Goal: Contribute content: Add original content to the website for others to see

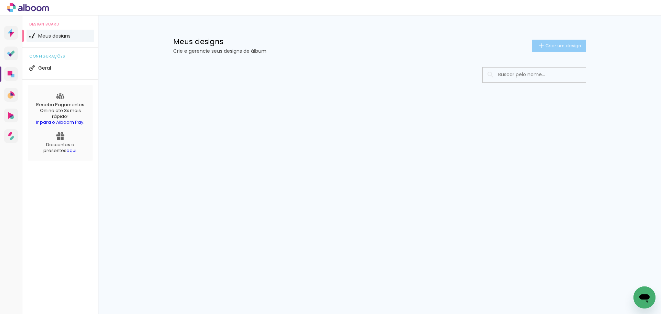
click at [564, 44] on span "Criar um design" at bounding box center [563, 45] width 36 height 4
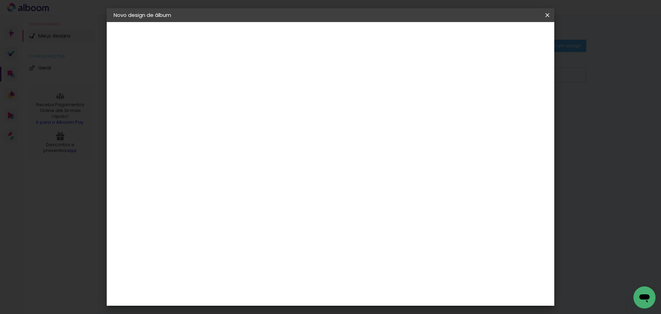
click at [226, 92] on input at bounding box center [226, 92] width 0 height 11
type input "Cleidy"
type paper-input "Cleidy"
click at [0, 0] on slot "Avançar" at bounding box center [0, 0] width 0 height 0
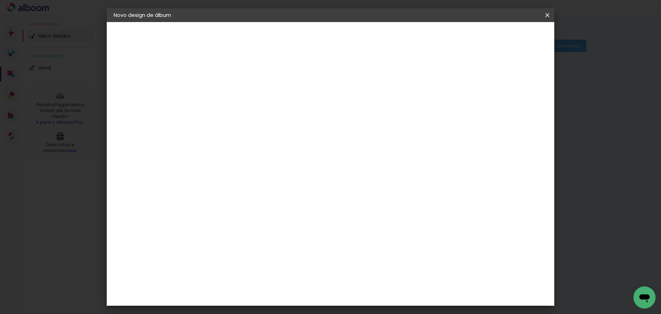
click at [0, 0] on slot "Avançar" at bounding box center [0, 0] width 0 height 0
click at [261, 116] on iron-icon at bounding box center [257, 120] width 8 height 8
click at [403, 114] on paper-item "Colors" at bounding box center [375, 114] width 138 height 14
click at [319, 109] on iron-icon at bounding box center [314, 113] width 8 height 8
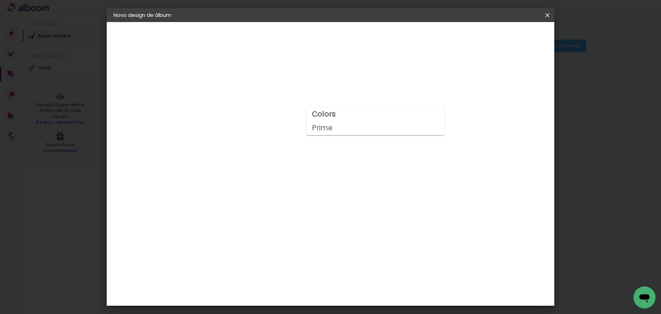
click at [425, 127] on paper-item "Prime" at bounding box center [375, 128] width 138 height 14
click at [319, 110] on iron-icon at bounding box center [314, 113] width 8 height 8
click at [423, 113] on paper-item "Colors" at bounding box center [373, 114] width 138 height 14
click at [319, 112] on iron-icon at bounding box center [314, 113] width 8 height 8
click at [424, 126] on paper-item "Prime" at bounding box center [375, 128] width 138 height 14
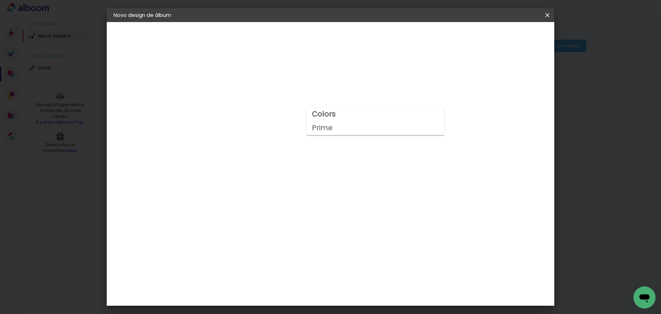
type input "Prime"
click at [338, 34] on div "Voltar Avançar" at bounding box center [304, 37] width 68 height 12
click at [273, 149] on span "25 × 30" at bounding box center [257, 158] width 32 height 18
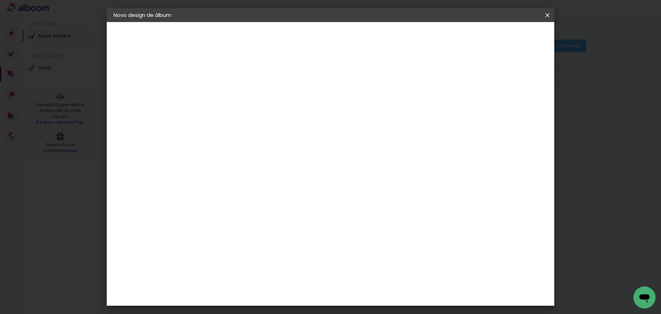
click at [0, 0] on slot "Avançar" at bounding box center [0, 0] width 0 height 0
drag, startPoint x: 435, startPoint y: 173, endPoint x: 396, endPoint y: 176, distance: 39.0
click at [396, 176] on quentale-layouter at bounding box center [359, 176] width 250 height 104
click at [504, 37] on span "Iniciar design" at bounding box center [488, 36] width 31 height 5
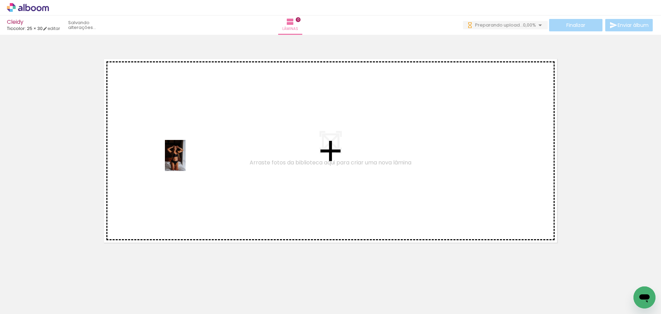
drag, startPoint x: 72, startPoint y: 289, endPoint x: 186, endPoint y: 160, distance: 172.2
click at [186, 160] on quentale-workspace at bounding box center [330, 157] width 661 height 314
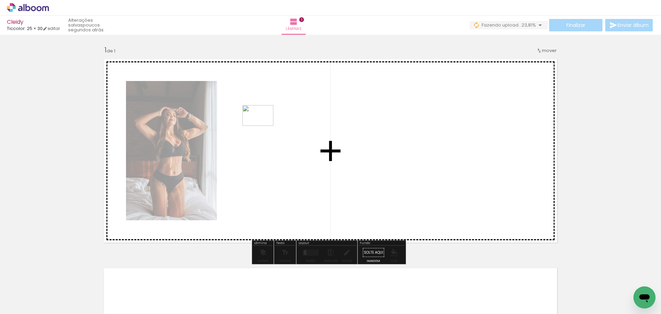
drag, startPoint x: 110, startPoint y: 293, endPoint x: 263, endPoint y: 126, distance: 227.1
click at [263, 126] on quentale-workspace at bounding box center [330, 157] width 661 height 314
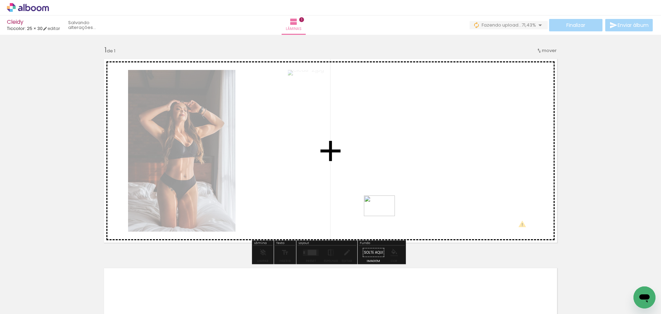
drag, startPoint x: 190, startPoint y: 294, endPoint x: 384, endPoint y: 216, distance: 209.4
click at [384, 216] on quentale-workspace at bounding box center [330, 157] width 661 height 314
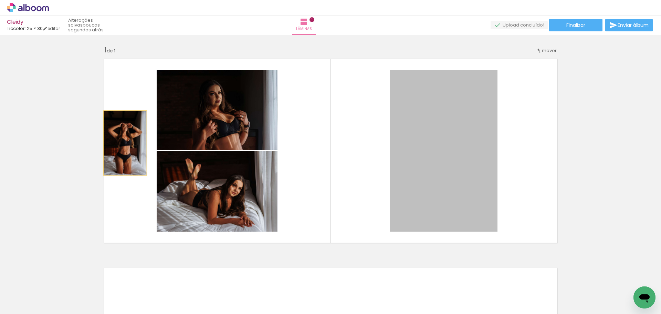
drag, startPoint x: 445, startPoint y: 137, endPoint x: 123, endPoint y: 143, distance: 322.2
click at [123, 143] on quentale-layouter at bounding box center [330, 151] width 461 height 192
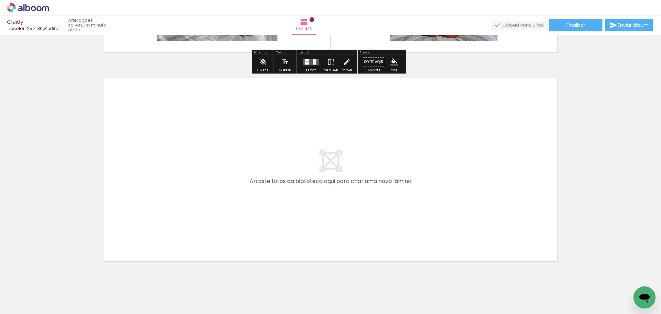
scroll to position [209, 0]
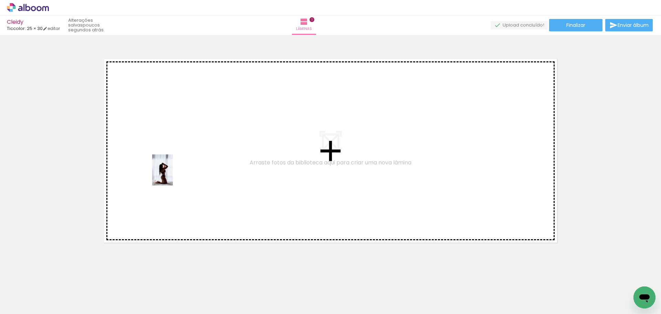
drag, startPoint x: 150, startPoint y: 295, endPoint x: 173, endPoint y: 175, distance: 122.2
click at [173, 175] on quentale-workspace at bounding box center [330, 157] width 661 height 314
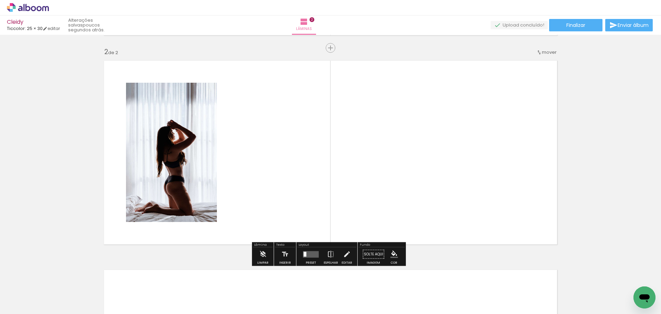
scroll to position [207, 0]
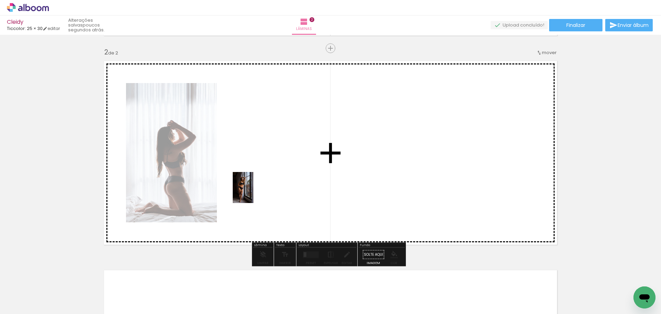
drag, startPoint x: 225, startPoint y: 295, endPoint x: 255, endPoint y: 185, distance: 113.8
click at [255, 185] on quentale-workspace at bounding box center [330, 157] width 661 height 314
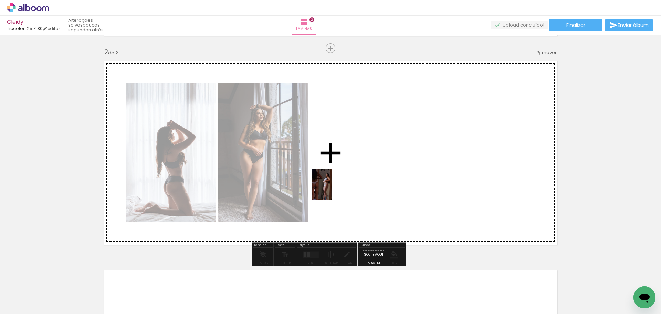
drag, startPoint x: 264, startPoint y: 290, endPoint x: 332, endPoint y: 190, distance: 121.9
click at [332, 190] on quentale-workspace at bounding box center [330, 157] width 661 height 314
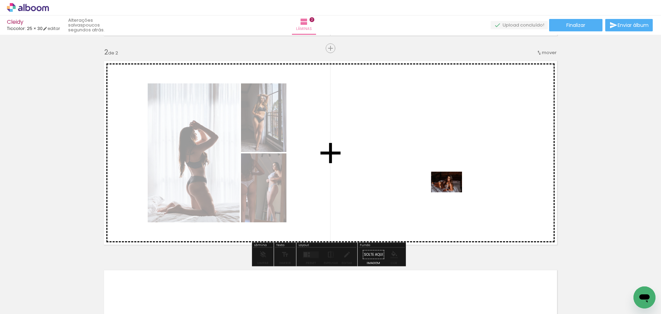
drag, startPoint x: 298, startPoint y: 291, endPoint x: 456, endPoint y: 186, distance: 189.6
click at [456, 186] on quentale-workspace at bounding box center [330, 157] width 661 height 314
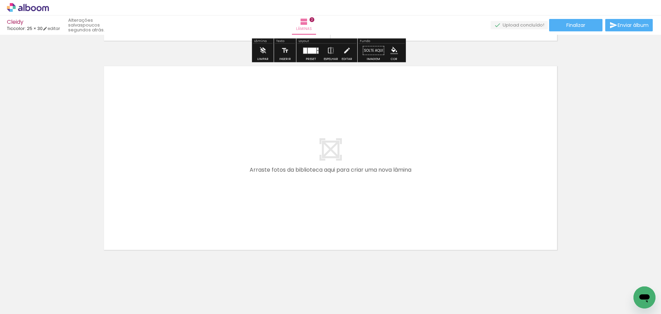
scroll to position [413, 0]
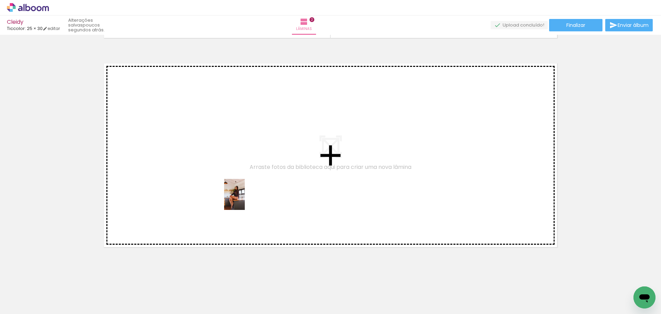
drag, startPoint x: 343, startPoint y: 300, endPoint x: 245, endPoint y: 199, distance: 141.4
click at [245, 199] on quentale-workspace at bounding box center [330, 157] width 661 height 314
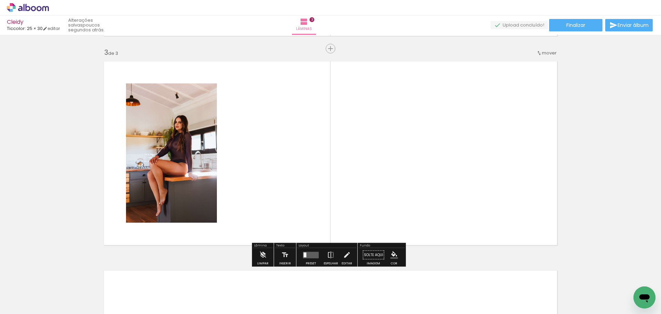
scroll to position [416, 0]
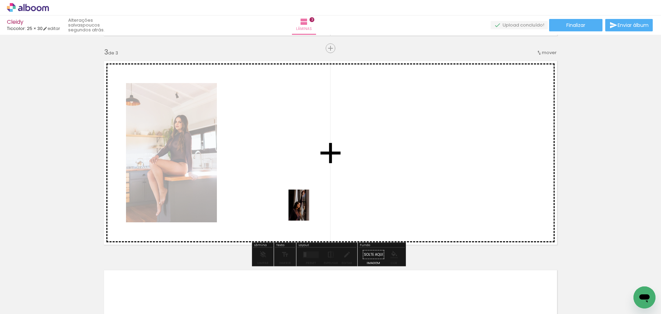
drag, startPoint x: 383, startPoint y: 296, endPoint x: 289, endPoint y: 194, distance: 138.8
click at [289, 194] on quentale-workspace at bounding box center [330, 157] width 661 height 314
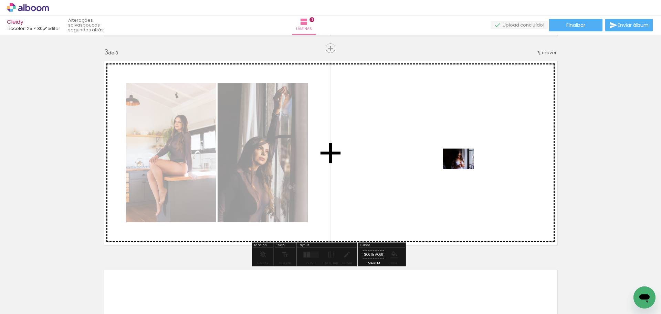
drag, startPoint x: 415, startPoint y: 296, endPoint x: 464, endPoint y: 166, distance: 139.2
click at [464, 166] on quentale-workspace at bounding box center [330, 157] width 661 height 314
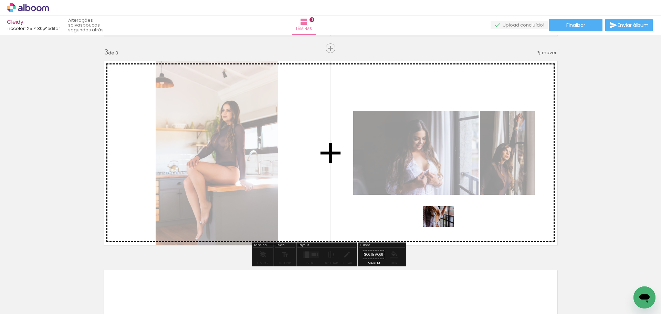
drag, startPoint x: 461, startPoint y: 297, endPoint x: 444, endPoint y: 226, distance: 72.7
click at [444, 226] on quentale-workspace at bounding box center [330, 157] width 661 height 314
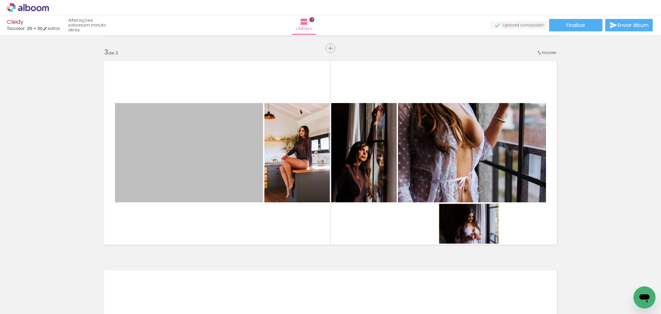
drag, startPoint x: 183, startPoint y: 160, endPoint x: 466, endPoint y: 223, distance: 290.2
click at [466, 223] on quentale-layouter at bounding box center [330, 153] width 461 height 192
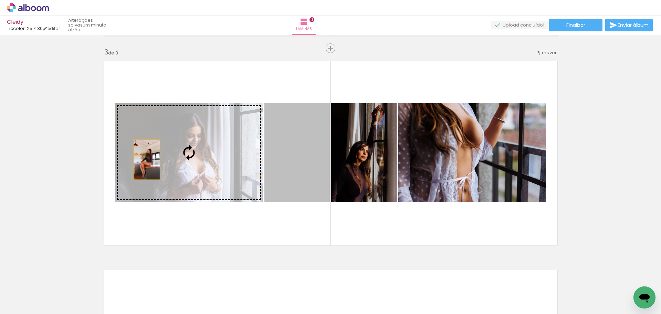
drag, startPoint x: 302, startPoint y: 157, endPoint x: 144, endPoint y: 159, distance: 157.6
click at [0, 0] on slot at bounding box center [0, 0] width 0 height 0
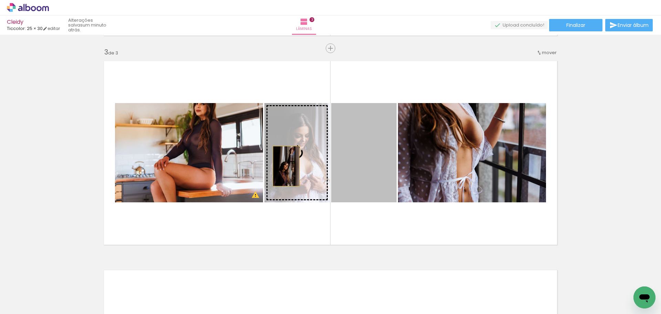
drag, startPoint x: 358, startPoint y: 165, endPoint x: 282, endPoint y: 166, distance: 76.4
click at [0, 0] on slot at bounding box center [0, 0] width 0 height 0
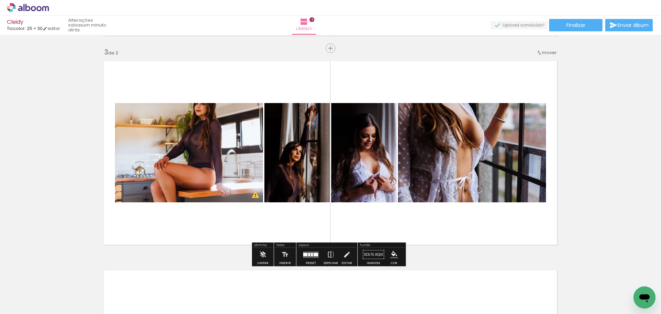
click at [182, 110] on div at bounding box center [185, 110] width 8 height 7
click at [133, 114] on div at bounding box center [131, 110] width 11 height 11
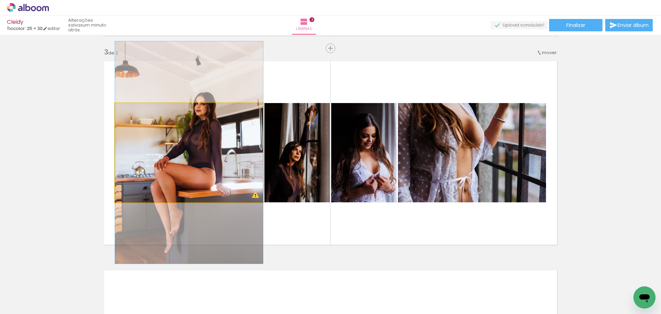
click at [132, 111] on div at bounding box center [131, 110] width 11 height 11
click at [197, 171] on quentale-photo at bounding box center [189, 152] width 148 height 99
click at [0, 0] on div at bounding box center [0, 0] width 0 height 0
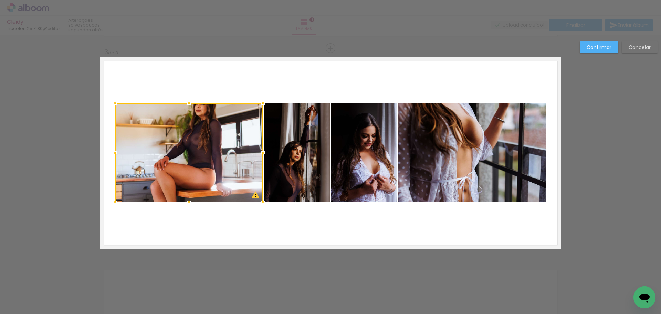
click at [252, 195] on div at bounding box center [189, 152] width 148 height 99
click at [211, 158] on div at bounding box center [189, 152] width 148 height 99
click at [615, 110] on div "Confirmar Cancelar" at bounding box center [330, 45] width 661 height 852
click at [0, 0] on slot "Cancelar" at bounding box center [0, 0] width 0 height 0
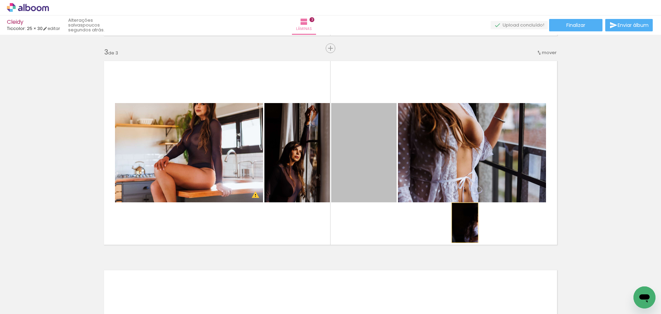
drag, startPoint x: 361, startPoint y: 147, endPoint x: 462, endPoint y: 222, distance: 125.7
click at [462, 222] on quentale-layouter at bounding box center [330, 153] width 461 height 192
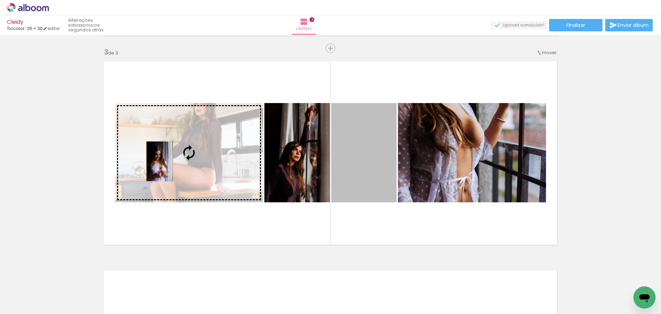
drag, startPoint x: 373, startPoint y: 165, endPoint x: 162, endPoint y: 161, distance: 211.7
click at [0, 0] on slot at bounding box center [0, 0] width 0 height 0
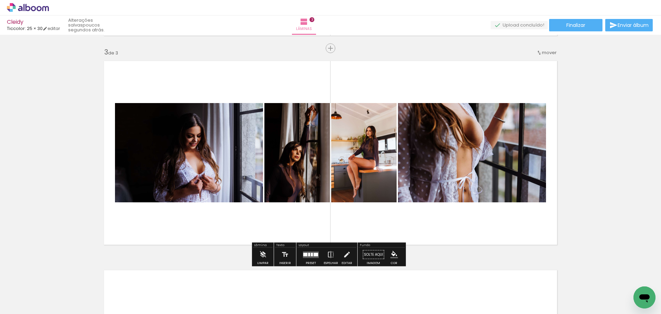
click at [311, 255] on div at bounding box center [312, 253] width 2 height 3
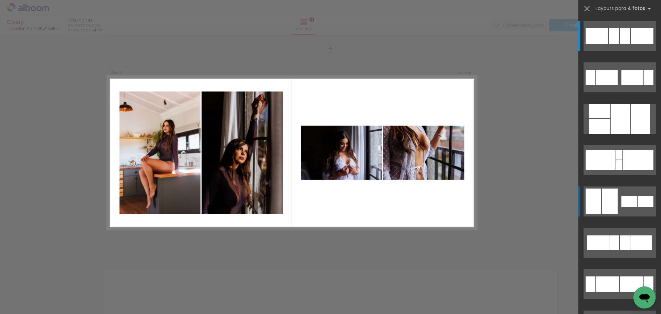
click at [630, 44] on div at bounding box center [625, 35] width 10 height 15
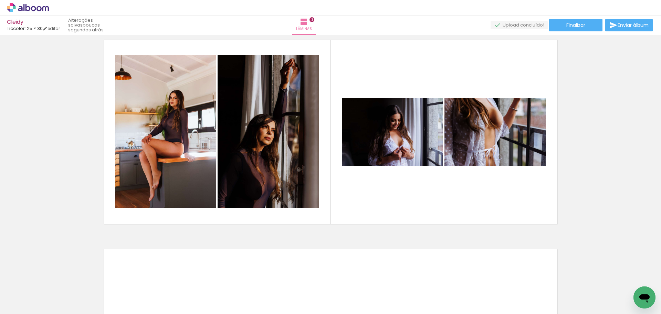
scroll to position [420, 0]
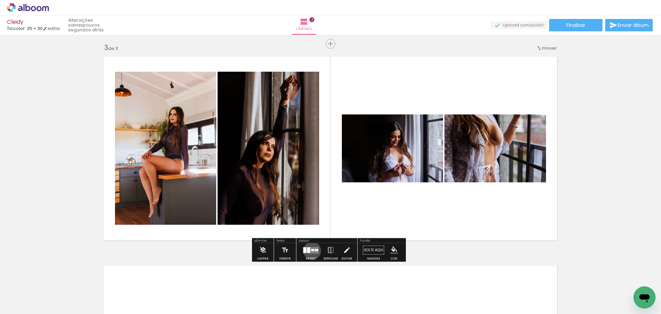
click at [311, 250] on div at bounding box center [312, 249] width 3 height 2
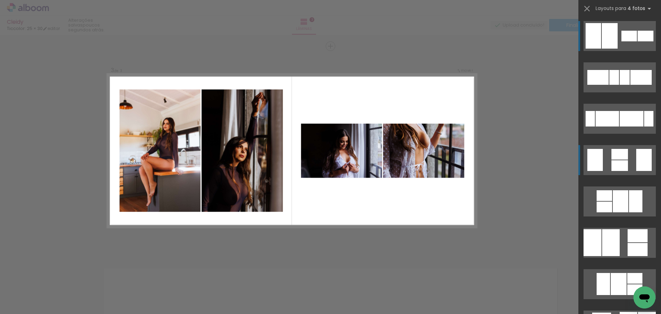
scroll to position [416, 0]
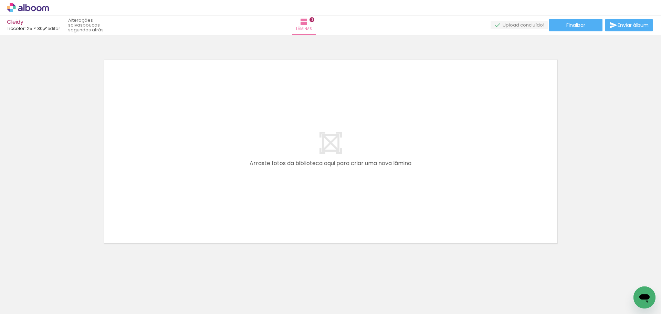
scroll to position [627, 0]
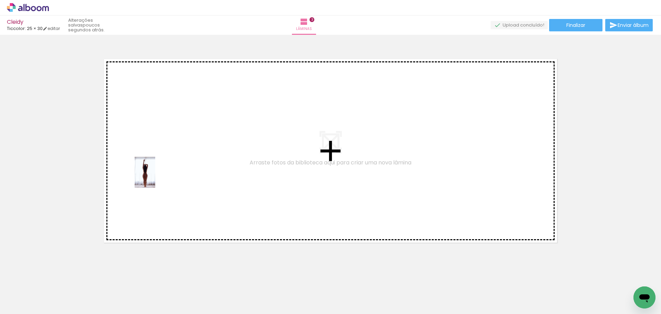
drag, startPoint x: 498, startPoint y: 294, endPoint x: 155, endPoint y: 177, distance: 361.7
click at [155, 177] on quentale-workspace at bounding box center [330, 157] width 661 height 314
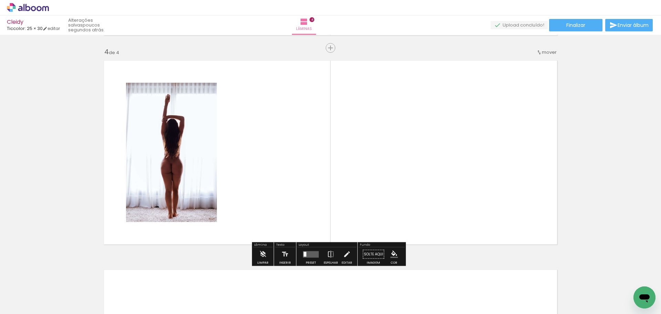
scroll to position [625, 0]
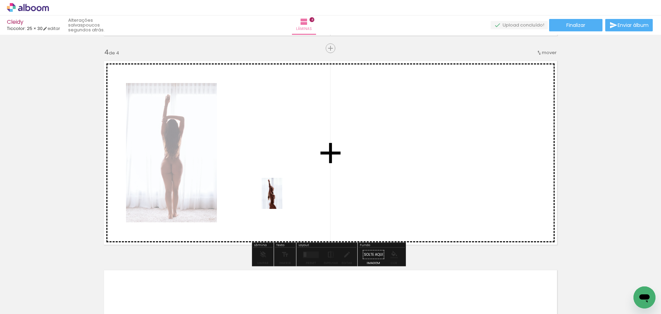
drag, startPoint x: 534, startPoint y: 297, endPoint x: 282, endPoint y: 198, distance: 270.4
click at [282, 198] on quentale-workspace at bounding box center [330, 157] width 661 height 314
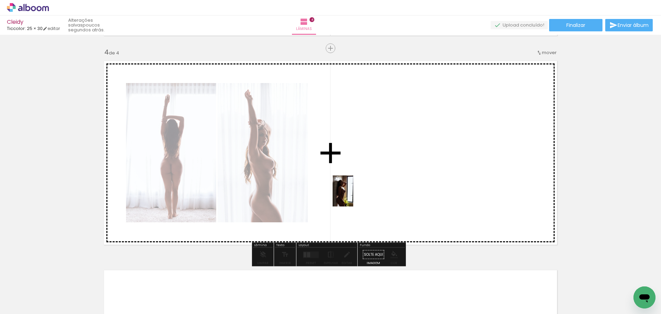
drag, startPoint x: 576, startPoint y: 298, endPoint x: 353, endPoint y: 196, distance: 245.6
click at [353, 196] on quentale-workspace at bounding box center [330, 157] width 661 height 314
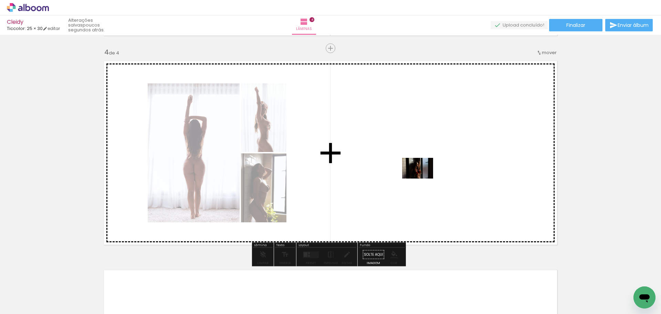
drag, startPoint x: 616, startPoint y: 297, endPoint x: 417, endPoint y: 177, distance: 232.4
click at [417, 177] on quentale-workspace at bounding box center [330, 157] width 661 height 314
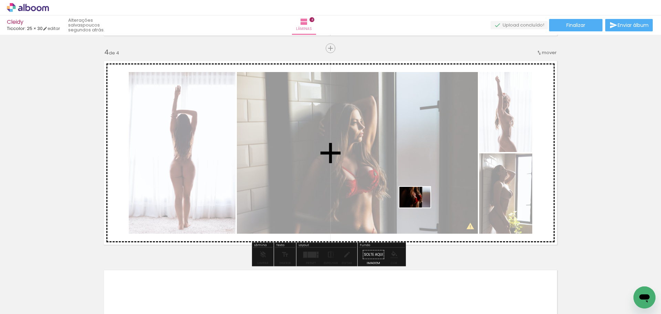
drag, startPoint x: 636, startPoint y: 282, endPoint x: 420, endPoint y: 207, distance: 229.0
click at [420, 207] on quentale-workspace at bounding box center [330, 157] width 661 height 314
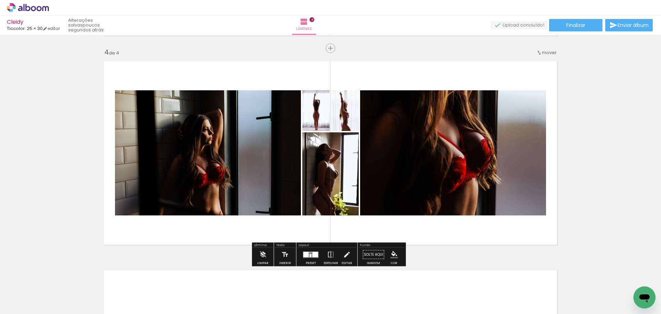
click at [309, 255] on div at bounding box center [310, 254] width 2 height 3
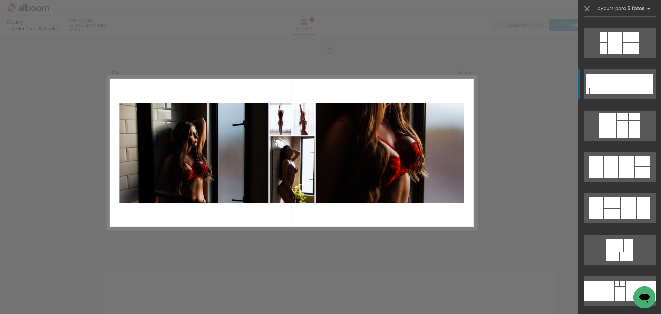
scroll to position [895, 0]
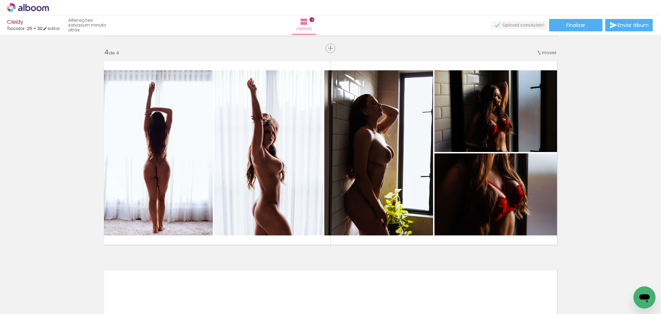
scroll to position [0, 187]
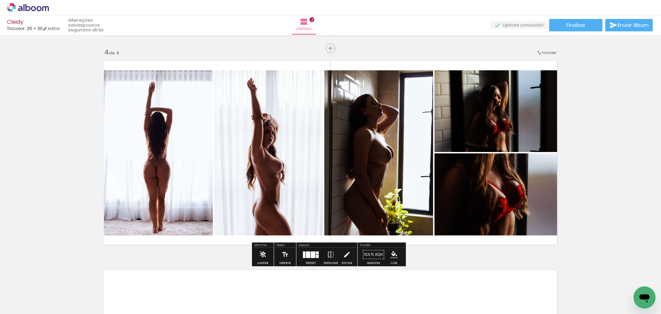
click at [493, 110] on quentale-photo at bounding box center [497, 111] width 127 height 82
drag, startPoint x: 477, startPoint y: 111, endPoint x: 467, endPoint y: 112, distance: 10.0
click at [467, 112] on quentale-photo at bounding box center [497, 111] width 127 height 82
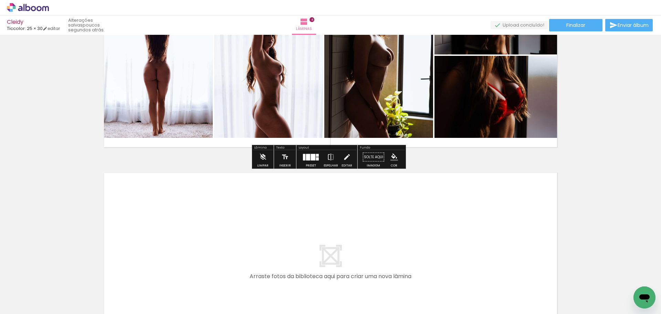
scroll to position [728, 0]
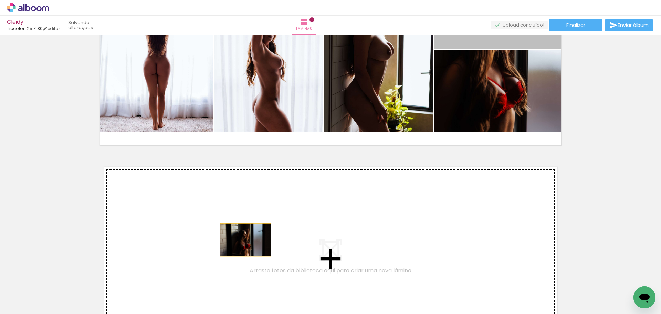
drag, startPoint x: 473, startPoint y: 40, endPoint x: 239, endPoint y: 239, distance: 306.7
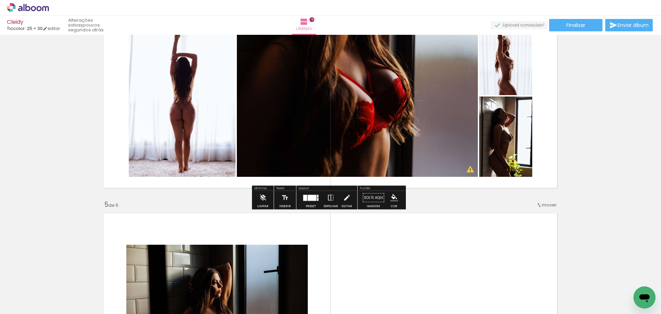
scroll to position [662, 0]
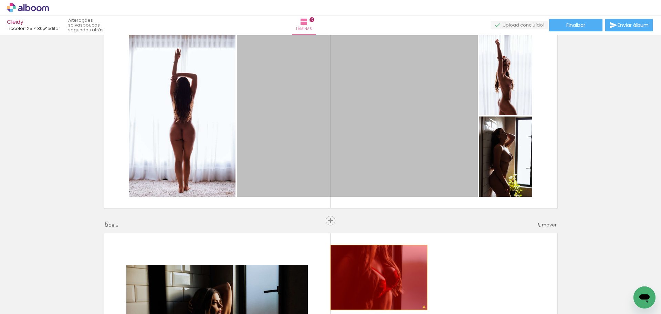
drag, startPoint x: 374, startPoint y: 121, endPoint x: 376, endPoint y: 277, distance: 156.3
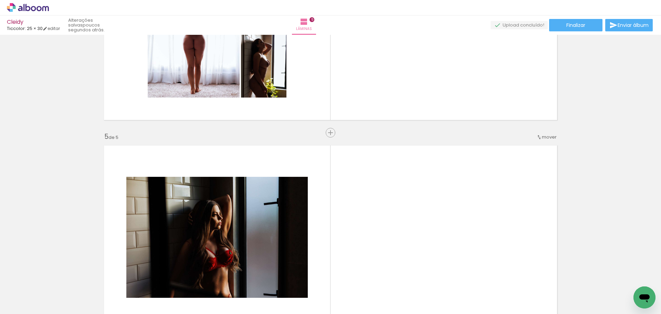
scroll to position [765, 0]
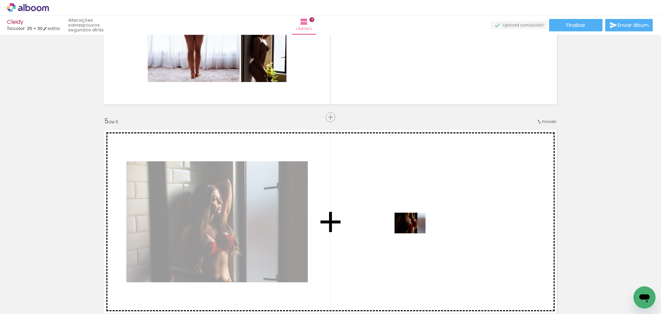
drag, startPoint x: 463, startPoint y: 293, endPoint x: 415, endPoint y: 233, distance: 76.9
click at [415, 233] on quentale-workspace at bounding box center [330, 157] width 661 height 314
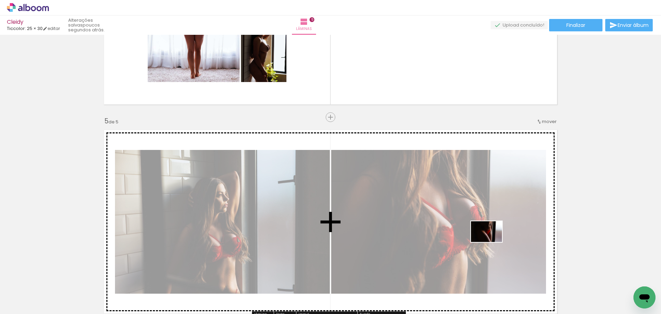
drag, startPoint x: 501, startPoint y: 295, endPoint x: 491, endPoint y: 241, distance: 54.7
click at [491, 241] on quentale-workspace at bounding box center [330, 157] width 661 height 314
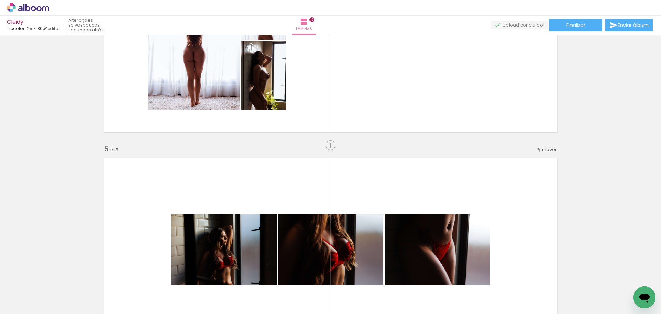
scroll to position [627, 0]
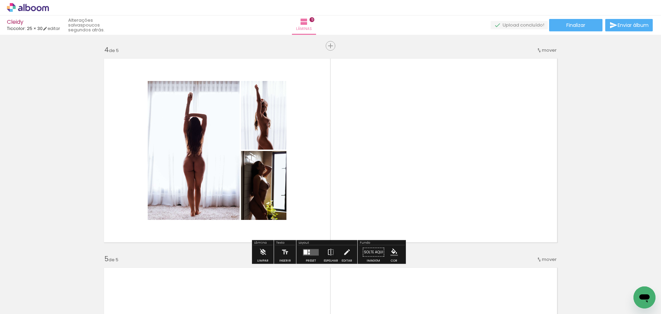
click at [311, 253] on quentale-layouter at bounding box center [311, 251] width 16 height 7
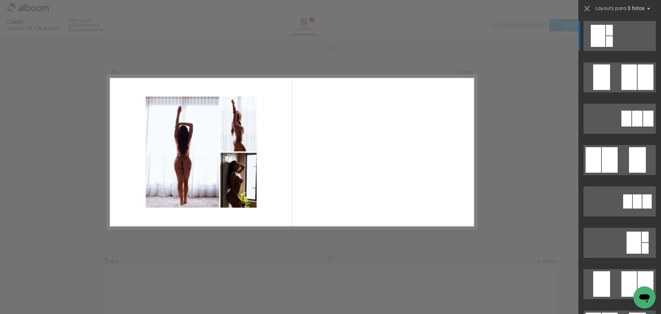
scroll to position [625, 0]
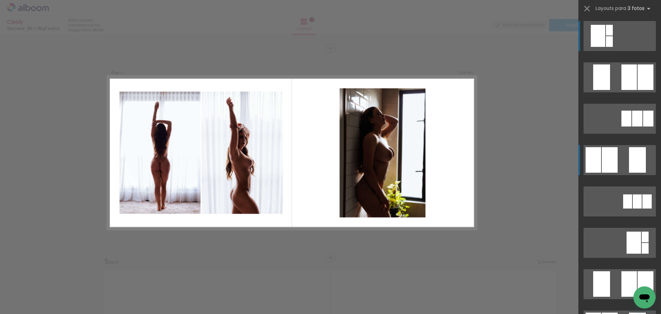
click at [617, 92] on quentale-layouter at bounding box center [619, 77] width 72 height 30
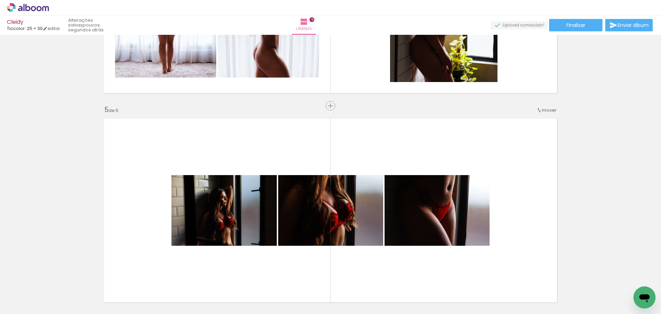
scroll to position [831, 0]
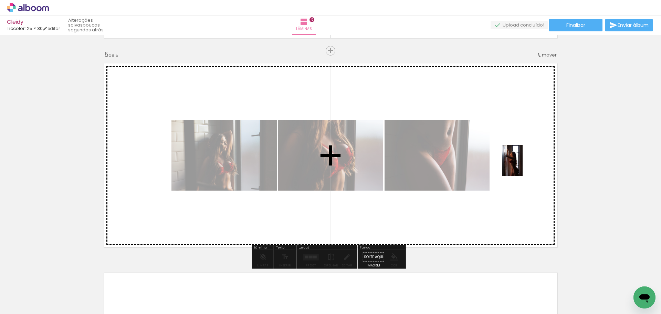
drag, startPoint x: 542, startPoint y: 293, endPoint x: 522, endPoint y: 165, distance: 129.5
click at [522, 165] on quentale-workspace at bounding box center [330, 157] width 661 height 314
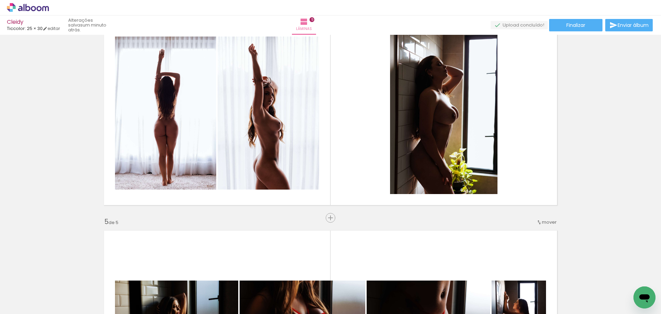
scroll to position [659, 0]
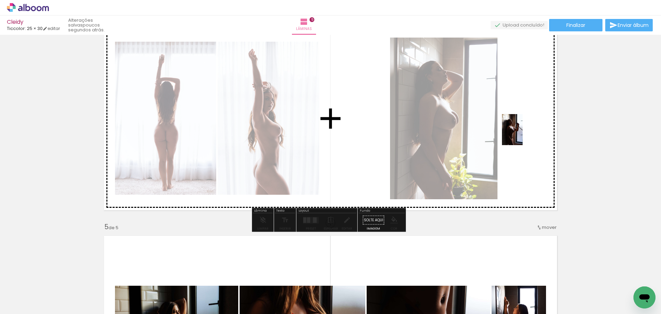
drag, startPoint x: 617, startPoint y: 292, endPoint x: 522, endPoint y: 135, distance: 183.3
click at [522, 135] on quentale-workspace at bounding box center [330, 157] width 661 height 314
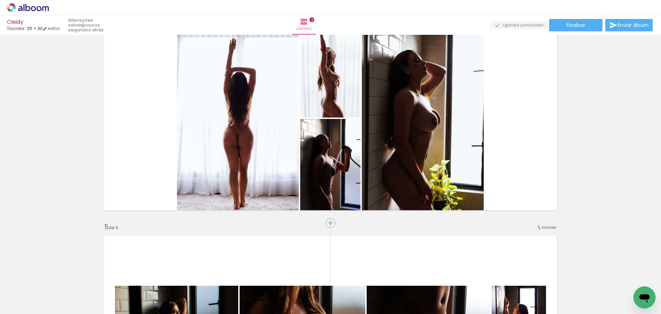
scroll to position [0, 207]
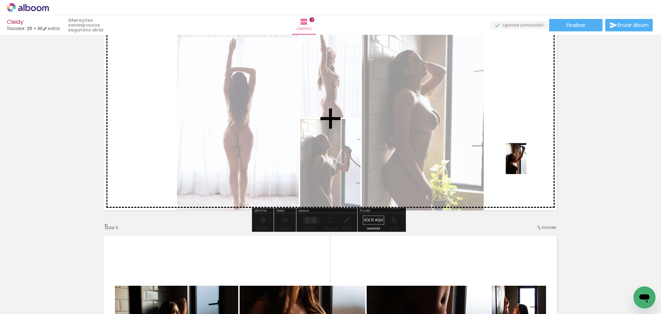
drag, startPoint x: 631, startPoint y: 287, endPoint x: 522, endPoint y: 159, distance: 167.8
click at [522, 159] on quentale-workspace at bounding box center [330, 157] width 661 height 314
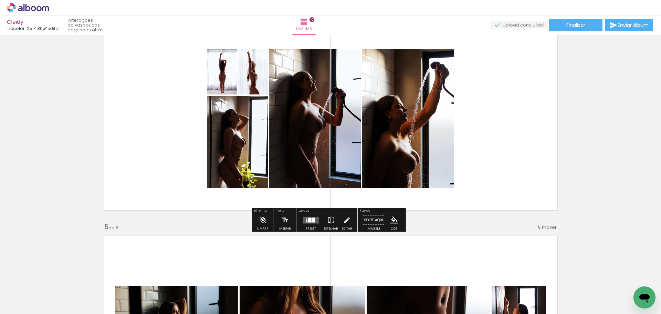
click at [313, 220] on div at bounding box center [313, 219] width 3 height 5
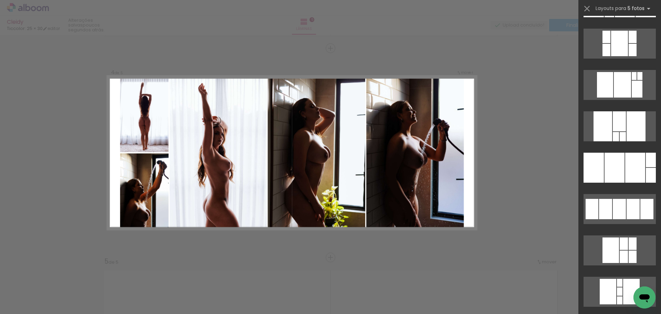
scroll to position [172, 0]
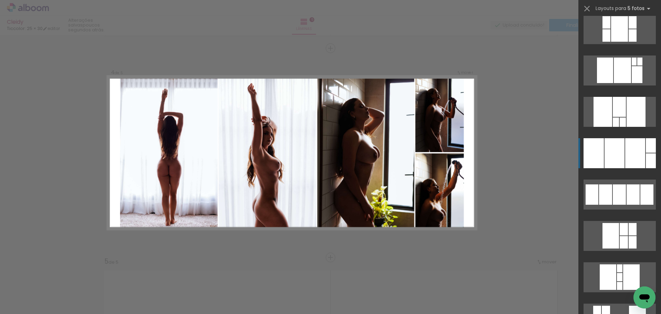
click at [621, 117] on div at bounding box center [619, 107] width 13 height 20
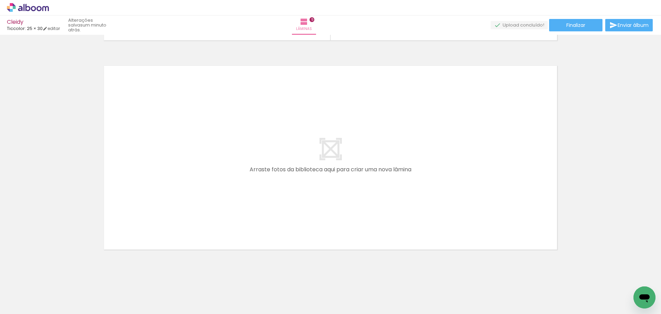
scroll to position [0, 198]
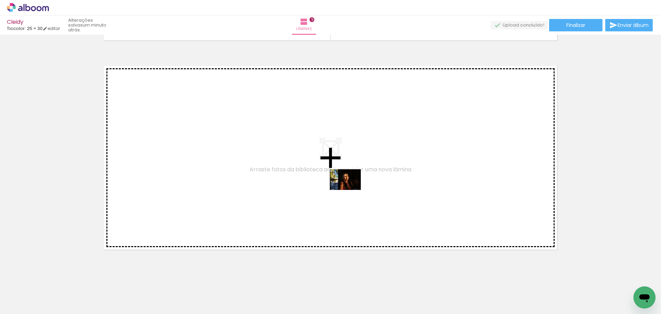
drag, startPoint x: 566, startPoint y: 290, endPoint x: 350, endPoint y: 190, distance: 237.6
click at [350, 190] on quentale-workspace at bounding box center [330, 157] width 661 height 314
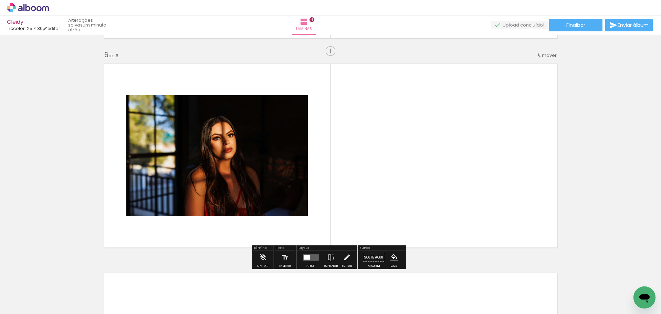
scroll to position [1043, 0]
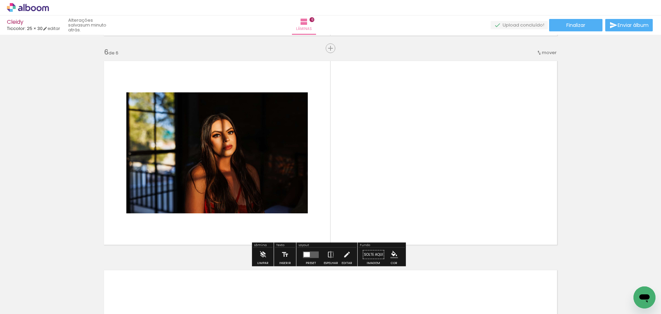
click at [310, 256] on quentale-layouter at bounding box center [311, 254] width 16 height 7
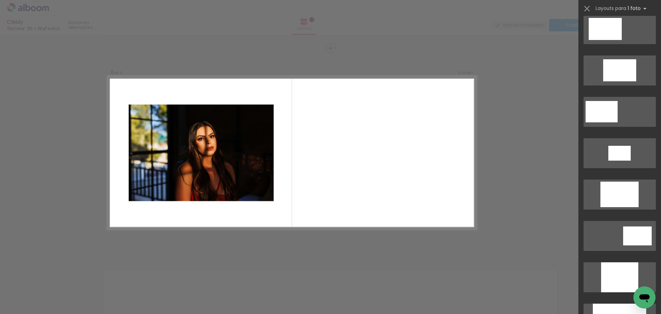
scroll to position [0, 0]
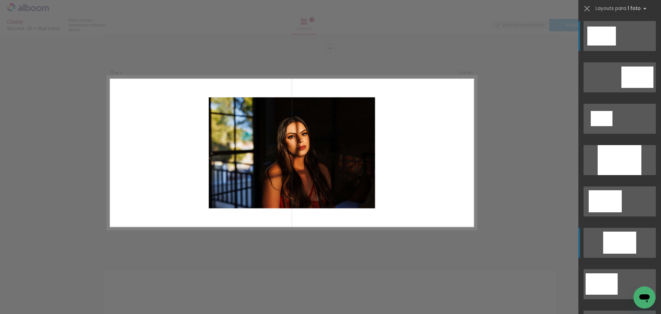
click at [618, 175] on div at bounding box center [619, 160] width 44 height 30
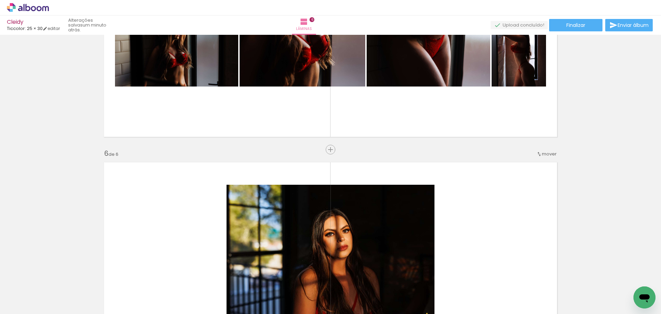
scroll to position [998, 0]
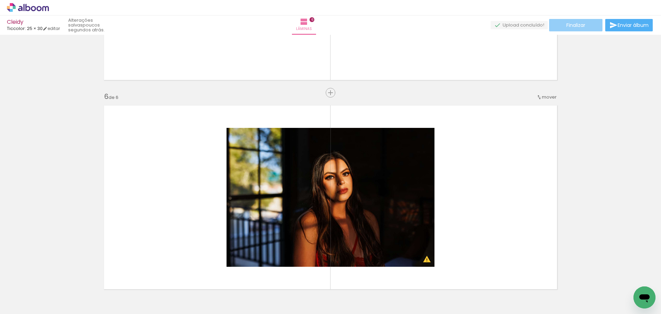
click at [575, 25] on span "Finalizar" at bounding box center [575, 25] width 19 height 5
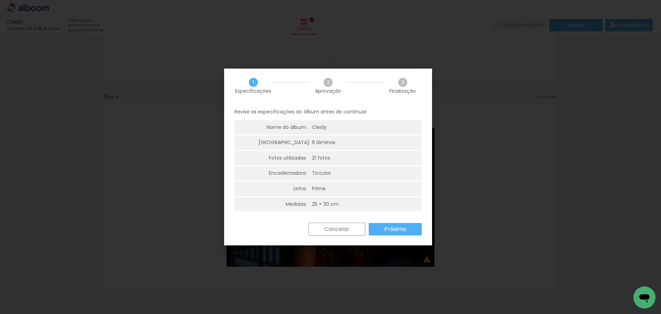
scroll to position [2, 0]
click at [0, 0] on slot "Próximo" at bounding box center [0, 0] width 0 height 0
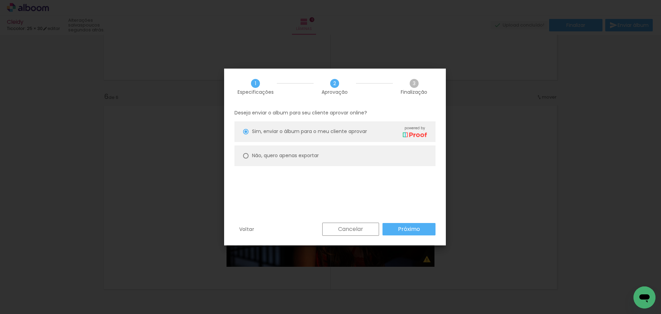
click at [246, 134] on div at bounding box center [246, 132] width 6 height 6
type paper-radio-button "on"
click at [0, 0] on slot "Próximo" at bounding box center [0, 0] width 0 height 0
type input "Alta, 300 DPI"
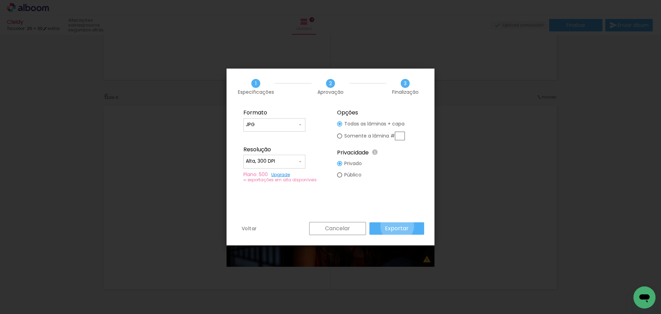
click at [0, 0] on slot "Exportar" at bounding box center [0, 0] width 0 height 0
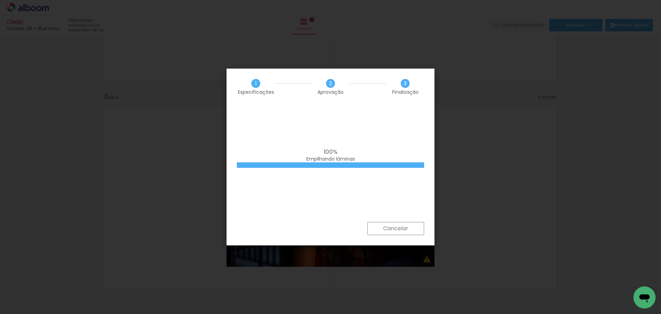
click at [398, 154] on div "100% Empilhando lâminas" at bounding box center [330, 155] width 187 height 14
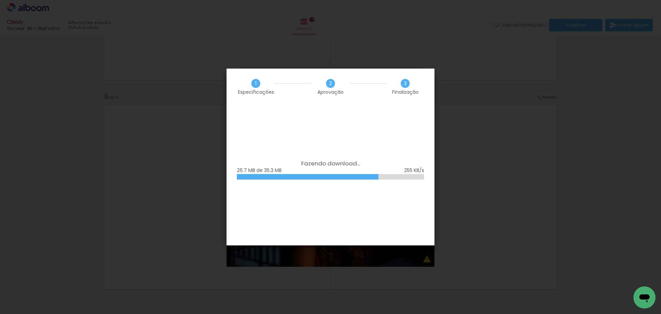
scroll to position [0, 198]
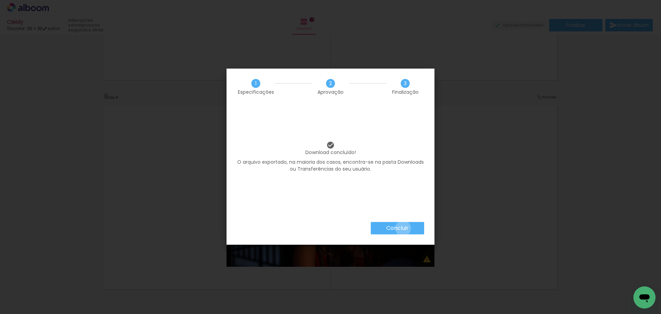
drag, startPoint x: 402, startPoint y: 228, endPoint x: 426, endPoint y: 228, distance: 23.4
click at [0, 0] on slot "Concluir" at bounding box center [0, 0] width 0 height 0
